Goal: Find specific page/section: Find specific page/section

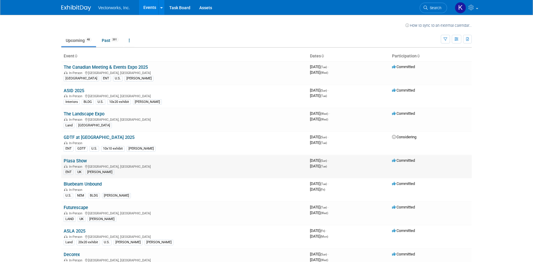
click at [77, 160] on link "Plasa Show" at bounding box center [75, 160] width 23 height 5
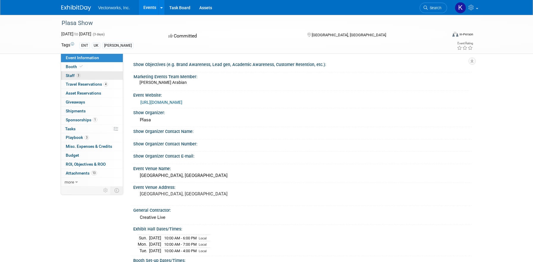
click at [98, 74] on link "3 Staff 3" at bounding box center [92, 75] width 62 height 9
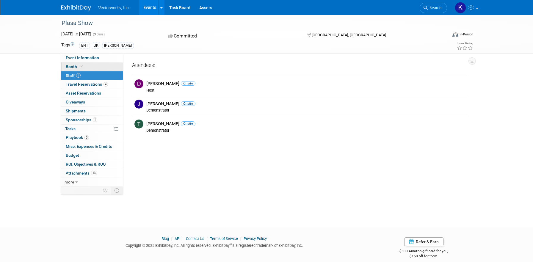
click at [98, 66] on link "Booth" at bounding box center [92, 66] width 62 height 9
